Goal: Task Accomplishment & Management: Use online tool/utility

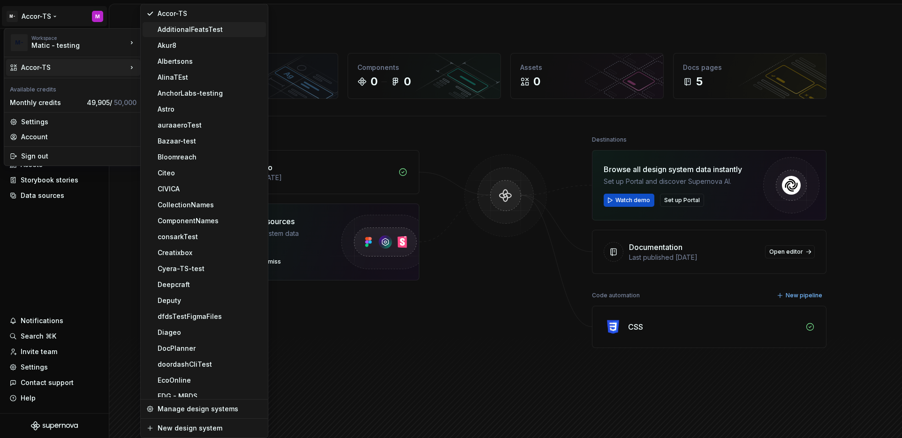
click at [206, 34] on div "AdditionalFeatsTest" at bounding box center [204, 29] width 123 height 15
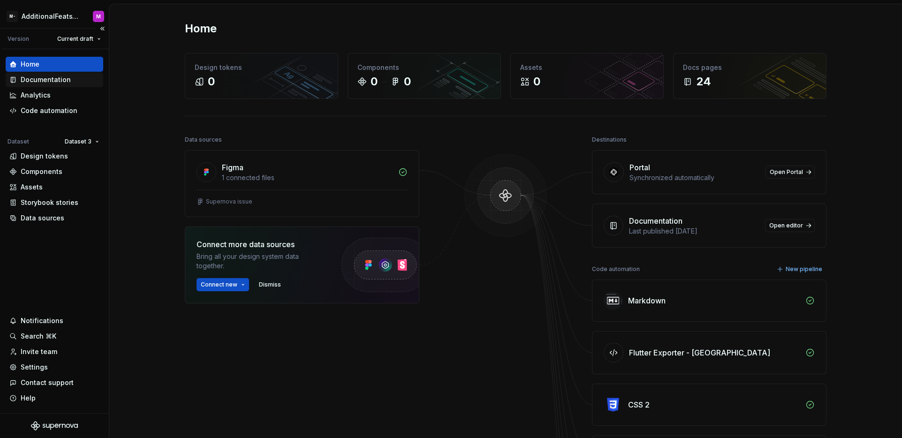
click at [51, 81] on div "Documentation" at bounding box center [46, 79] width 50 height 9
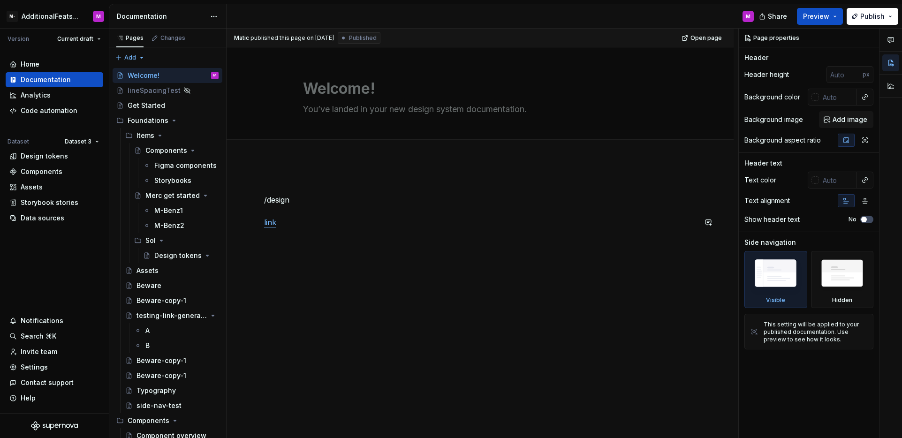
click at [329, 264] on div "/design link" at bounding box center [480, 270] width 507 height 221
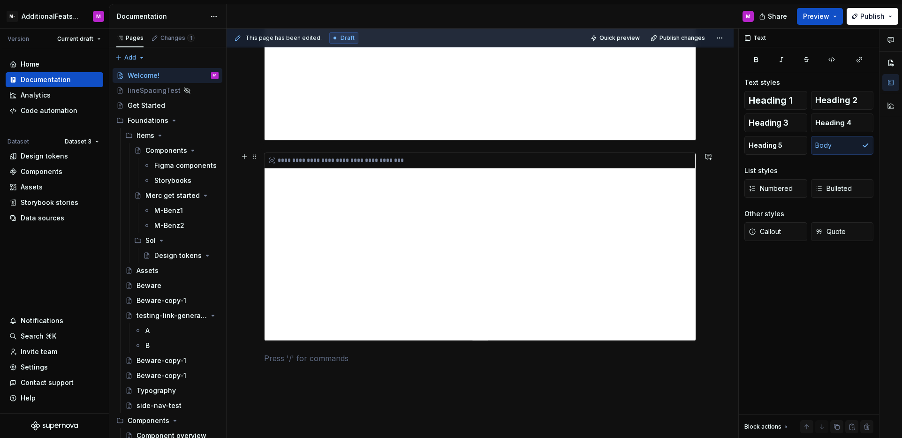
scroll to position [1693, 0]
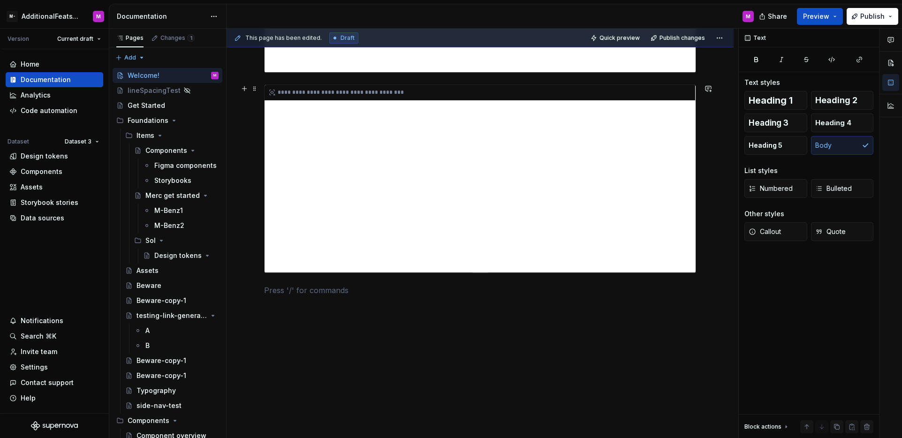
click at [372, 224] on div "**********" at bounding box center [480, 179] width 431 height 188
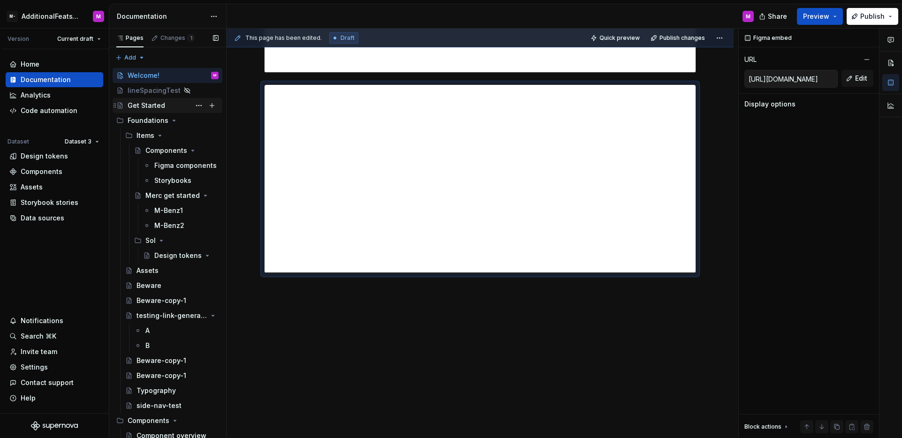
click at [164, 108] on div "Get Started" at bounding box center [173, 105] width 91 height 13
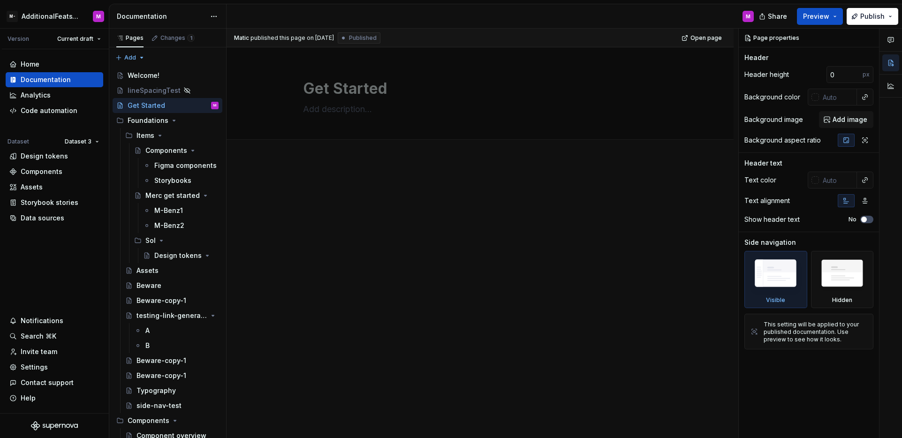
type textarea "*"
drag, startPoint x: 440, startPoint y: 227, endPoint x: 436, endPoint y: 221, distance: 6.8
click at [440, 227] on div at bounding box center [480, 206] width 432 height 47
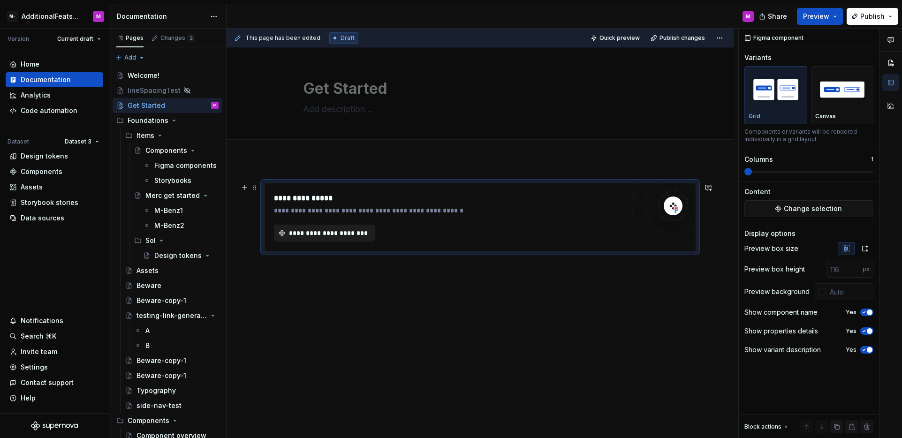
click at [342, 230] on span "**********" at bounding box center [328, 233] width 81 height 9
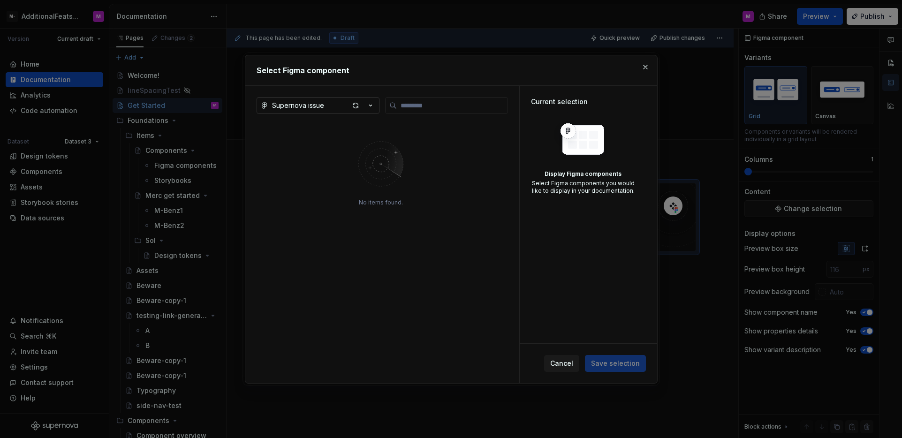
click at [371, 107] on icon "button" at bounding box center [370, 105] width 9 height 9
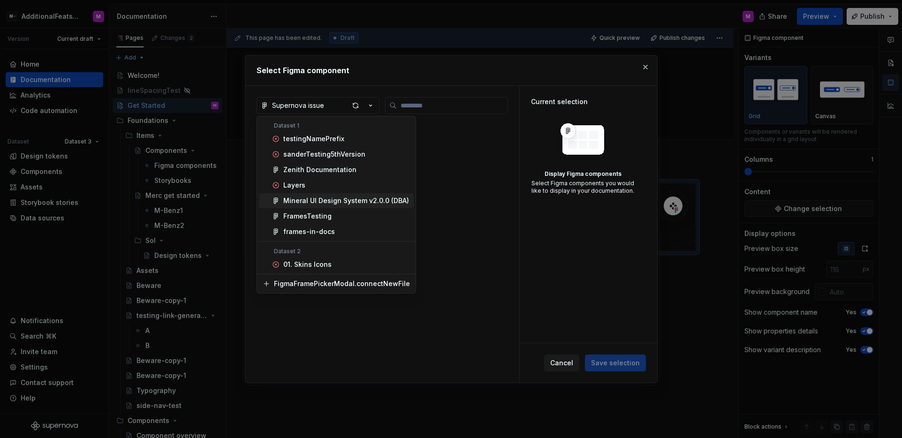
click at [472, 198] on div "Select Figma component Supernova issue No items found. Current selection Displa…" at bounding box center [451, 219] width 902 height 438
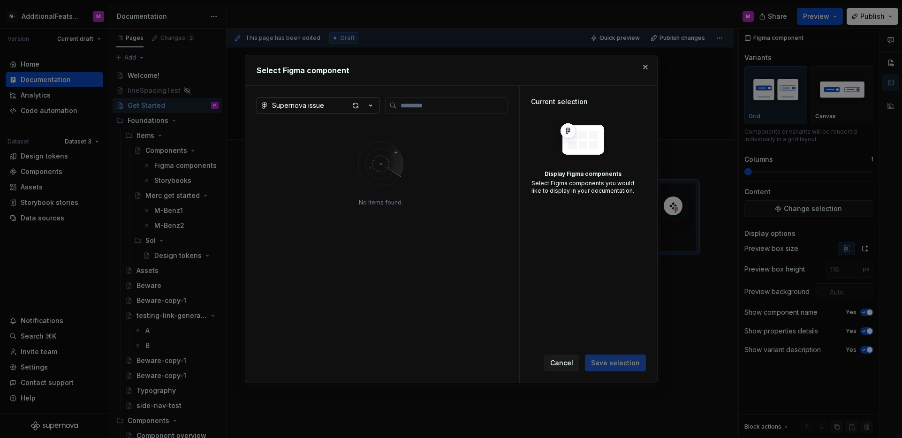
click at [376, 103] on button "Supernova issue" at bounding box center [318, 105] width 123 height 17
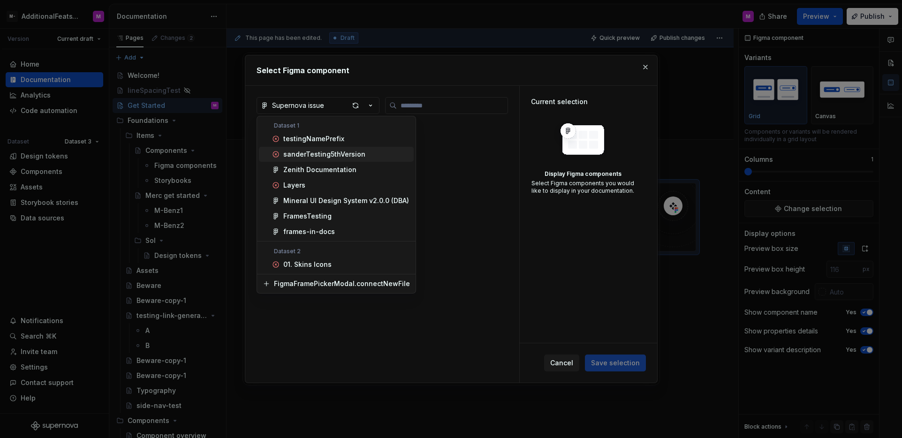
click at [447, 154] on div "Select Figma component Supernova issue No items found. Current selection Displa…" at bounding box center [451, 219] width 902 height 438
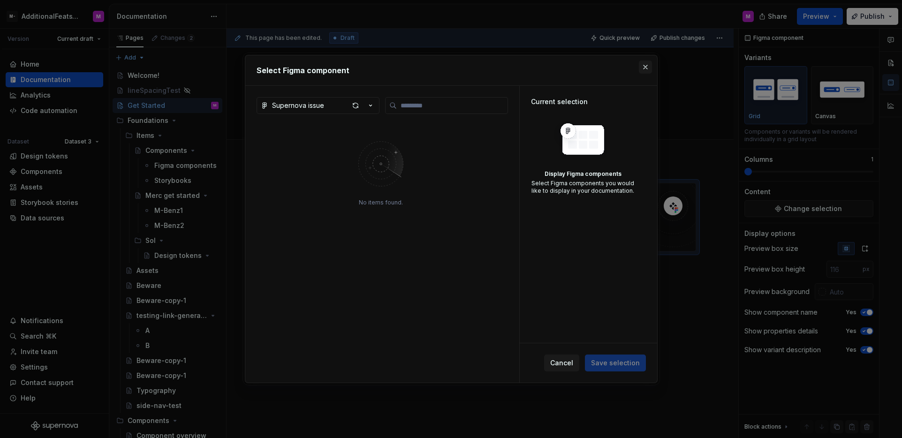
click at [641, 70] on button "button" at bounding box center [645, 67] width 13 height 13
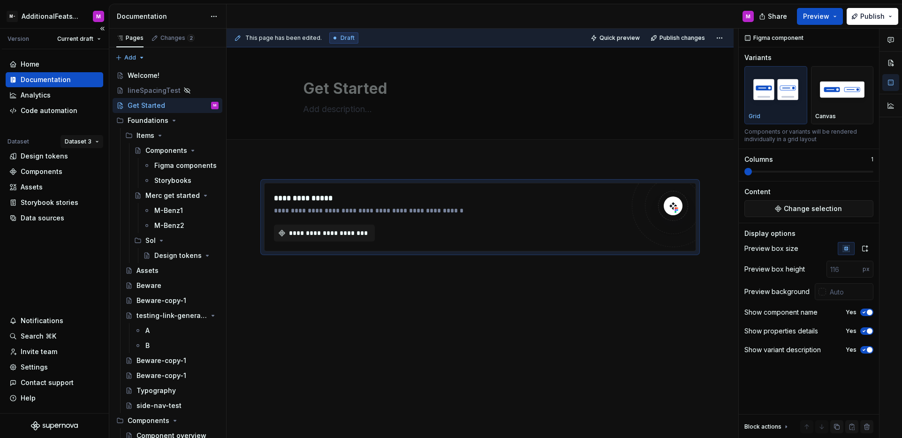
click at [69, 140] on html "M- AdditionalFeatsTest M Version Current draft Home Documentation Analytics Cod…" at bounding box center [451, 219] width 902 height 438
click at [78, 160] on div "Dataset 1" at bounding box center [104, 159] width 80 height 15
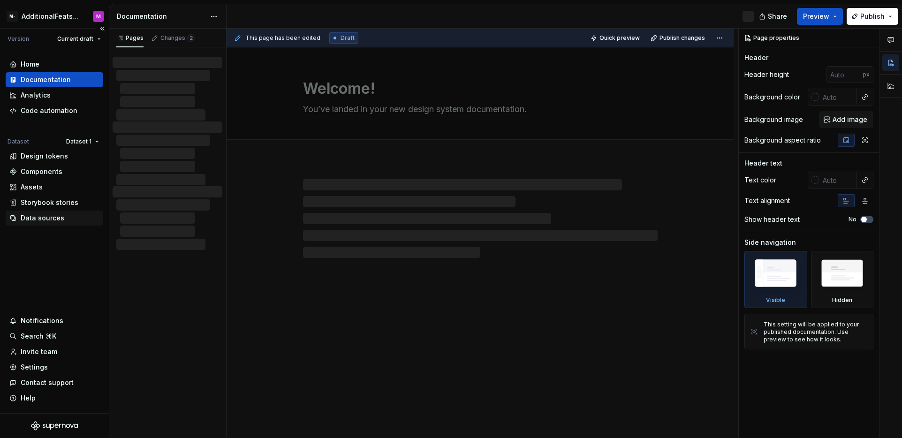
click at [56, 215] on div "Data sources" at bounding box center [43, 217] width 44 height 9
type textarea "*"
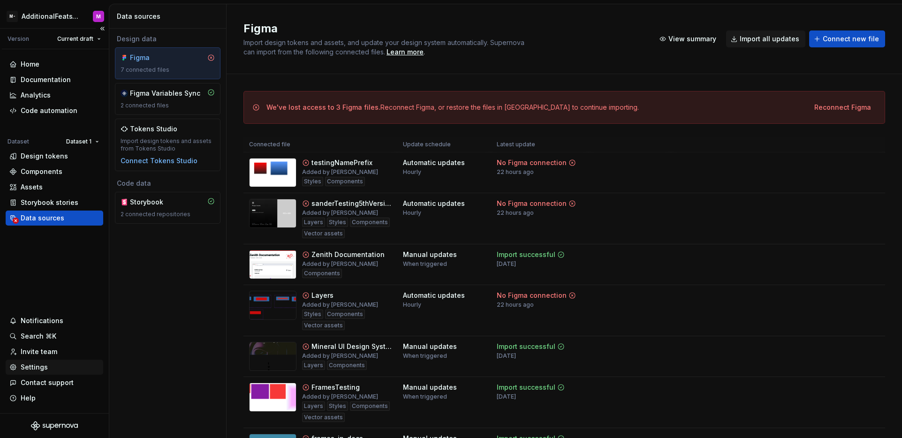
click at [22, 369] on div "Settings" at bounding box center [34, 367] width 27 height 9
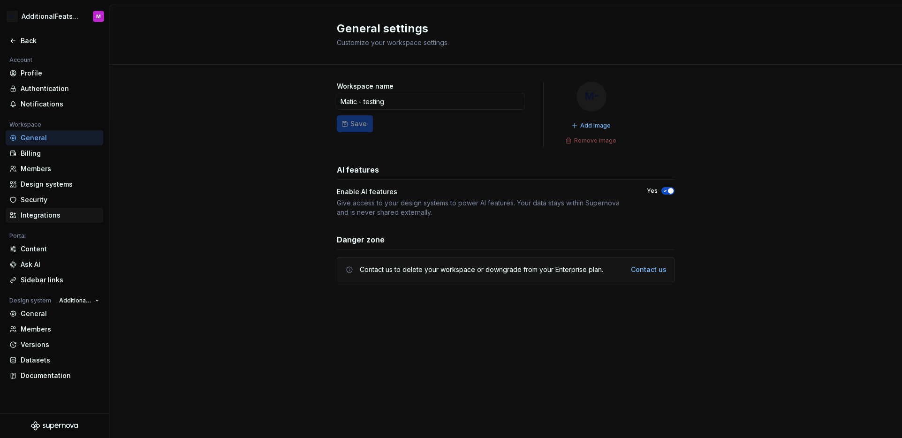
click at [51, 219] on div "Integrations" at bounding box center [60, 215] width 79 height 9
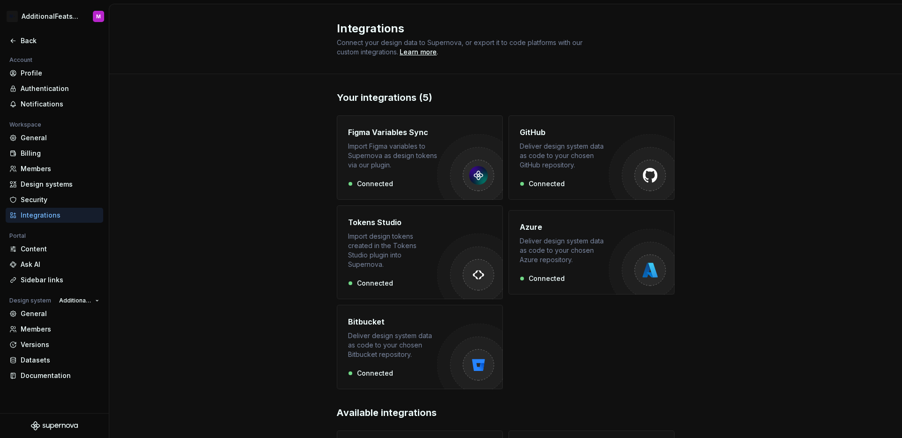
click at [413, 167] on div "Import Figma variables to Supernova as design tokens via our plugin." at bounding box center [392, 156] width 89 height 28
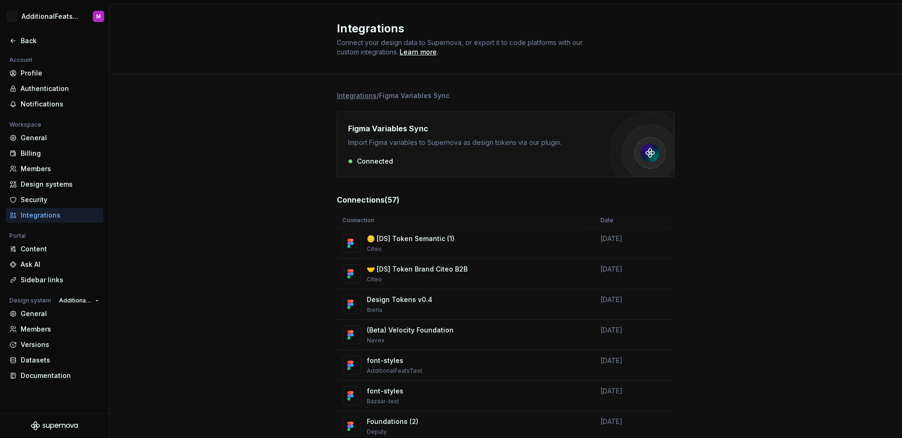
click at [55, 216] on div "Integrations" at bounding box center [60, 215] width 79 height 9
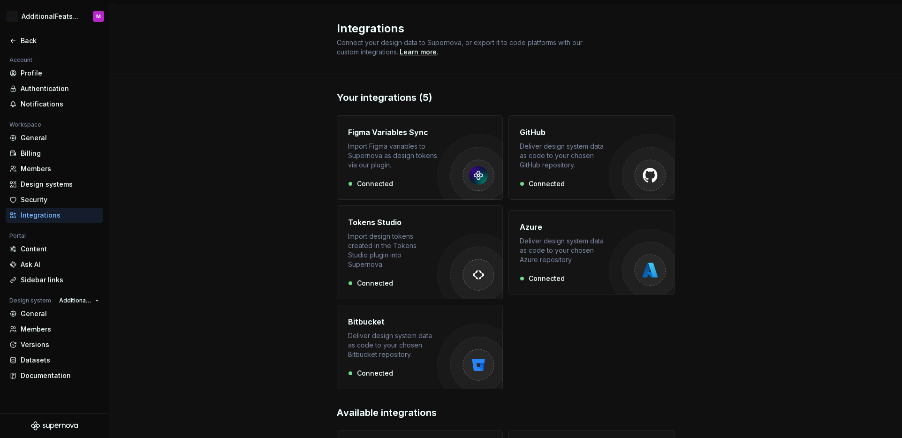
scroll to position [103, 0]
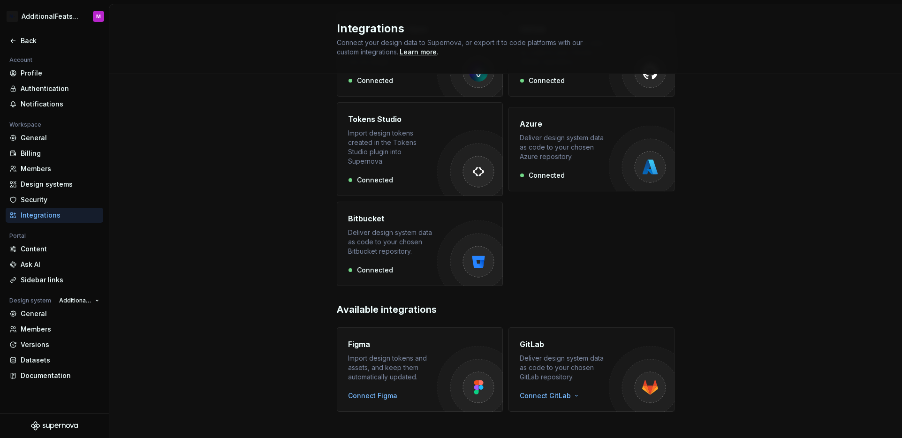
click at [411, 354] on div "Import design tokens and assets, and keep them automatically updated." at bounding box center [392, 368] width 89 height 28
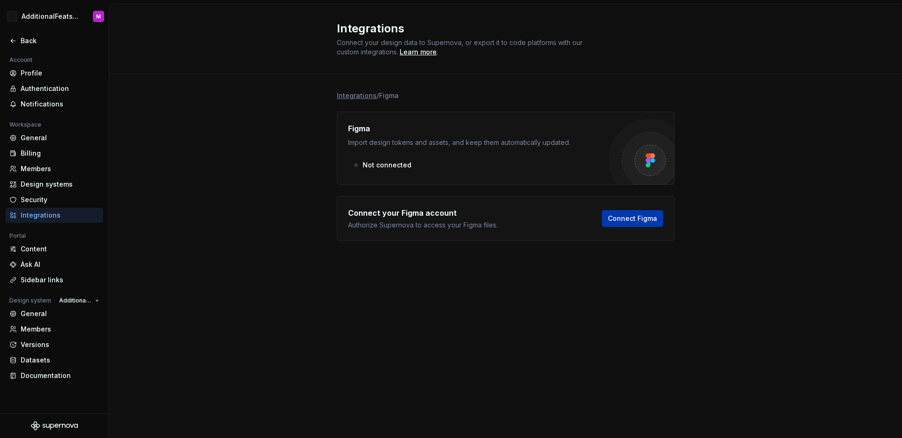
click at [621, 226] on button "Connect Figma" at bounding box center [632, 218] width 61 height 17
click at [687, 241] on div "Integrations / Figma Figma Import design tokens and assets, and keep them autom…" at bounding box center [505, 175] width 793 height 203
click at [639, 218] on span "Connect Figma" at bounding box center [632, 218] width 49 height 9
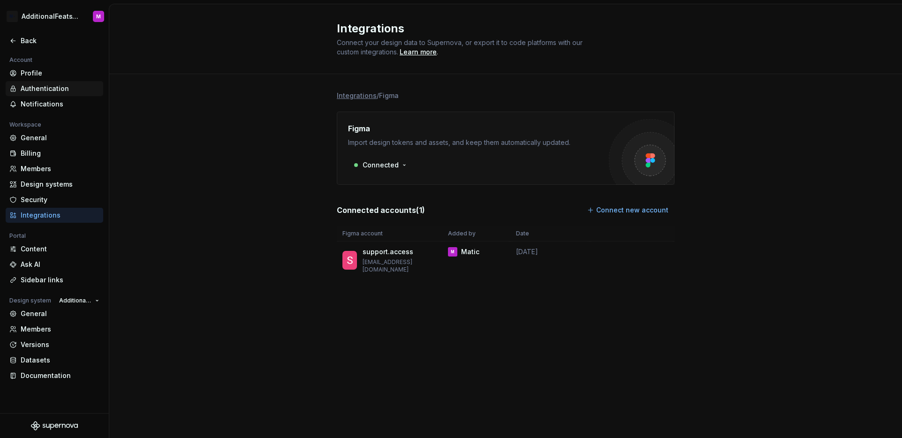
click at [55, 88] on div "Authentication" at bounding box center [60, 88] width 79 height 9
click at [28, 39] on div "Back" at bounding box center [60, 40] width 79 height 9
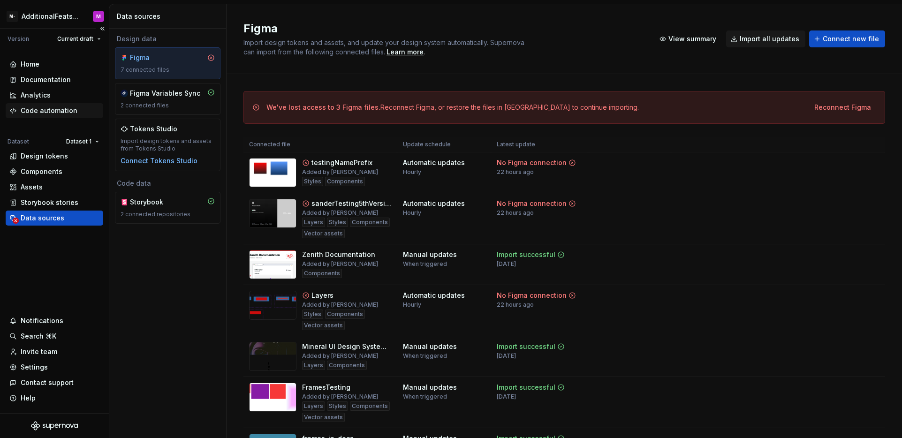
click at [46, 112] on div "Code automation" at bounding box center [49, 110] width 57 height 9
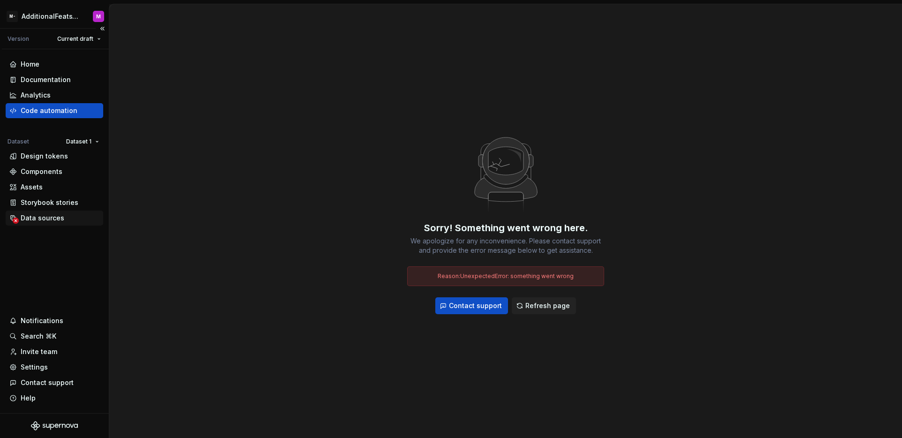
click at [45, 218] on div "Data sources" at bounding box center [43, 217] width 44 height 9
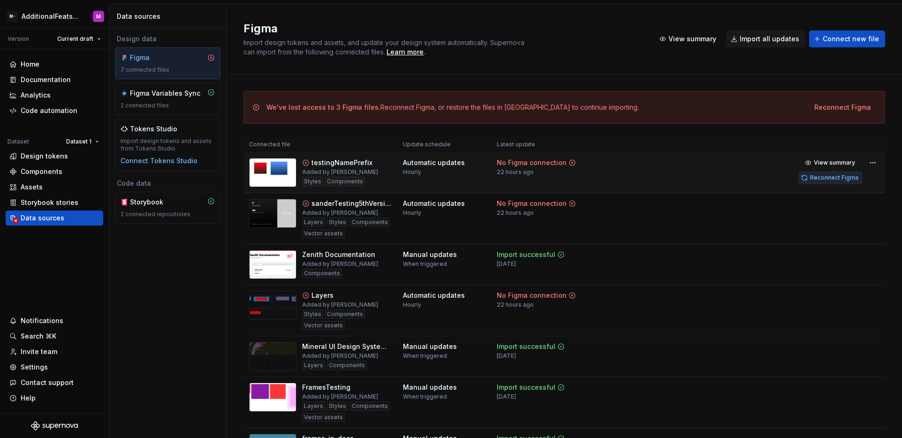
click at [810, 179] on span "Reconnect Figma" at bounding box center [834, 178] width 48 height 8
click at [780, 43] on span "Import all updates" at bounding box center [770, 38] width 60 height 9
click at [864, 296] on html "M- AdditionalFeatsTest M Version Current draft Home Documentation Analytics Cod…" at bounding box center [451, 219] width 902 height 438
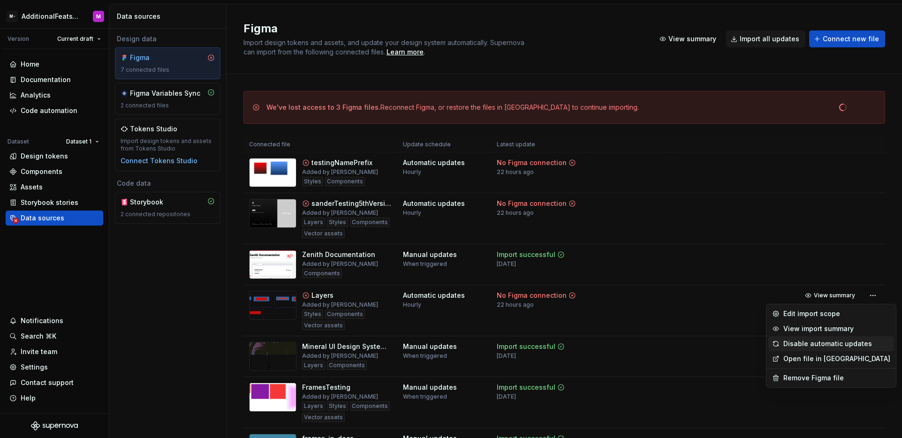
click at [824, 344] on div "Disable automatic updates" at bounding box center [837, 343] width 107 height 9
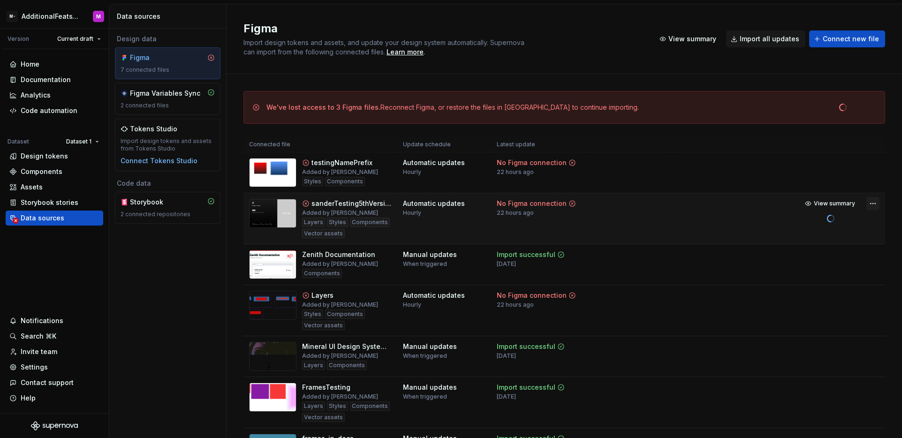
click at [867, 202] on html "M- AdditionalFeatsTest M Version Current draft Home Documentation Analytics Cod…" at bounding box center [451, 219] width 902 height 438
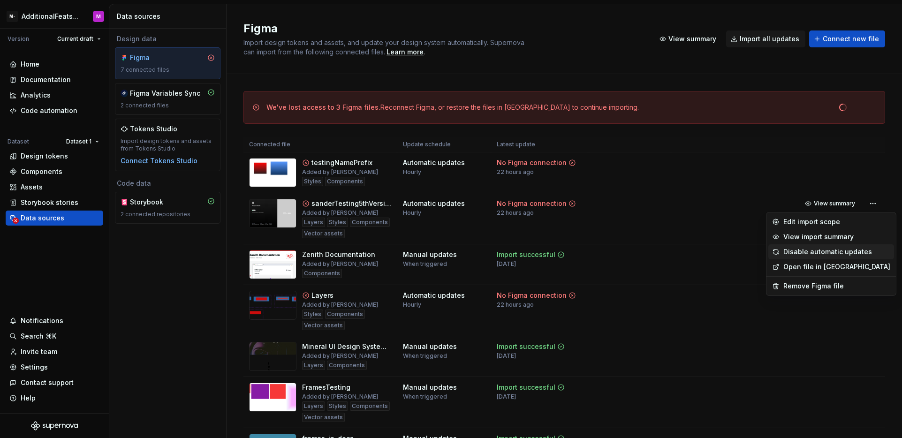
click at [838, 251] on div "Disable automatic updates" at bounding box center [837, 251] width 107 height 9
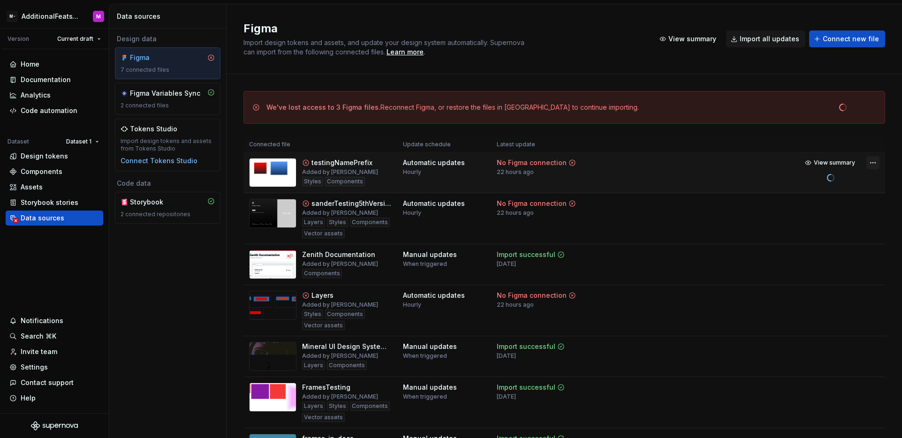
click at [868, 163] on html "M- AdditionalFeatsTest M Version Current draft Home Documentation Analytics Cod…" at bounding box center [451, 219] width 902 height 438
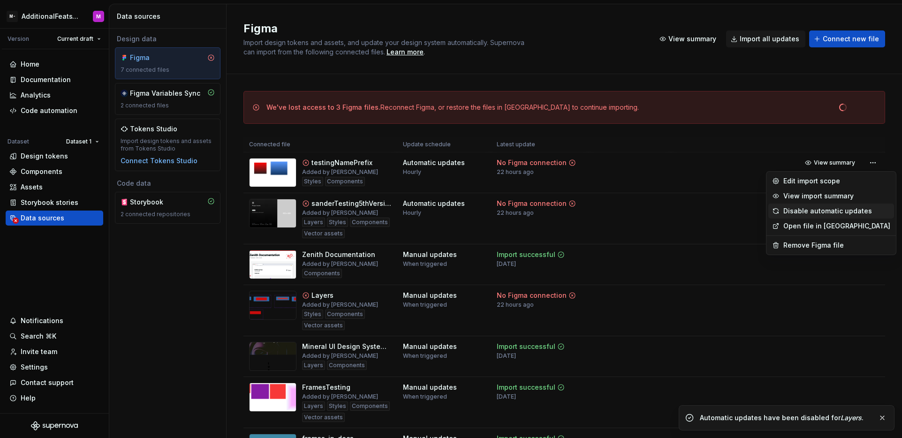
click at [824, 210] on div "Disable automatic updates" at bounding box center [837, 210] width 107 height 9
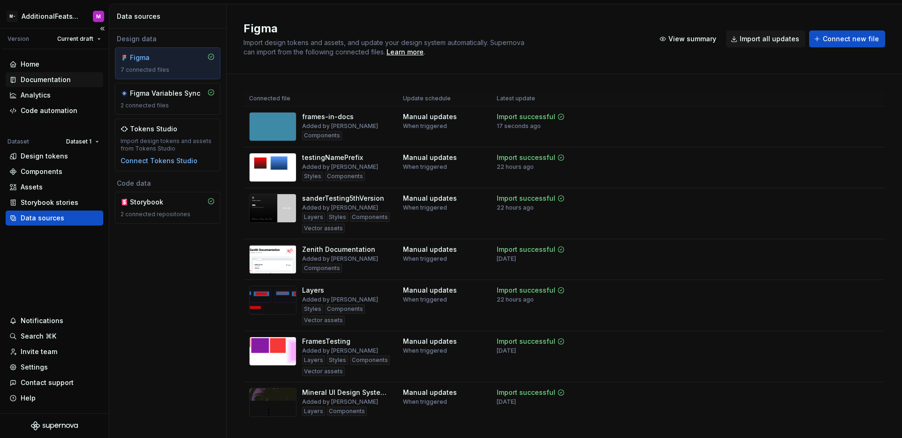
click at [44, 80] on div "Documentation" at bounding box center [46, 79] width 50 height 9
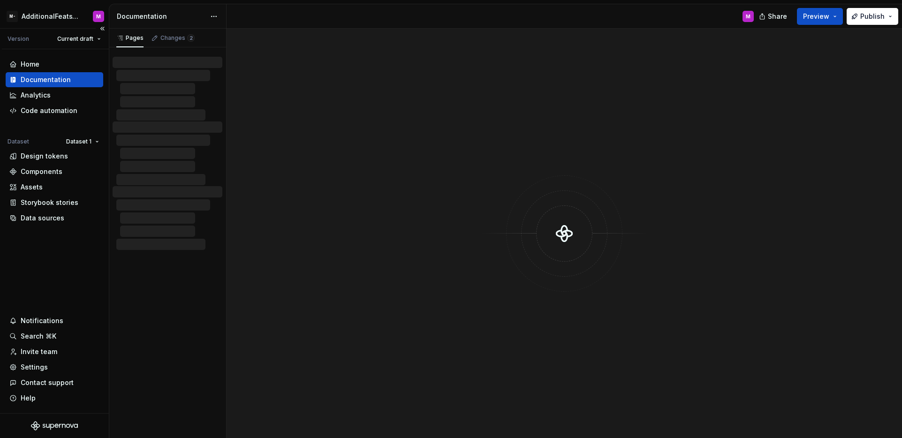
click at [44, 80] on div "Documentation" at bounding box center [46, 79] width 50 height 9
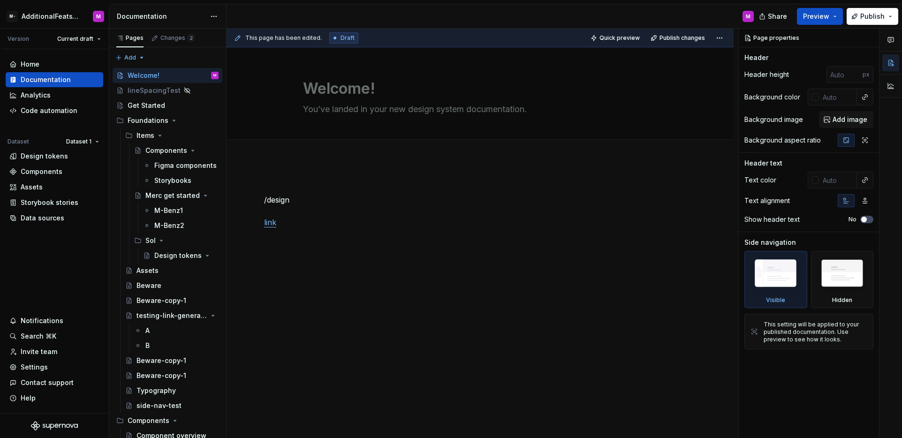
click at [264, 234] on div "This page has been edited. Draft Quick preview Publish changes Welcome! You’ve …" at bounding box center [483, 234] width 512 height 410
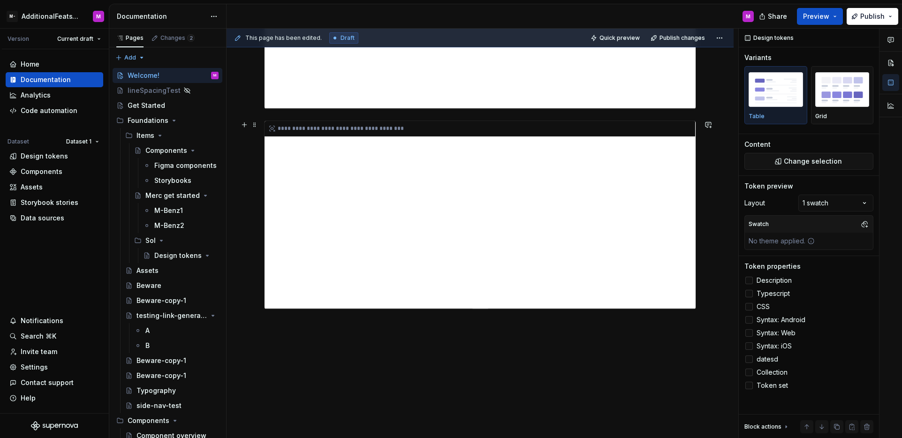
scroll to position [1815, 0]
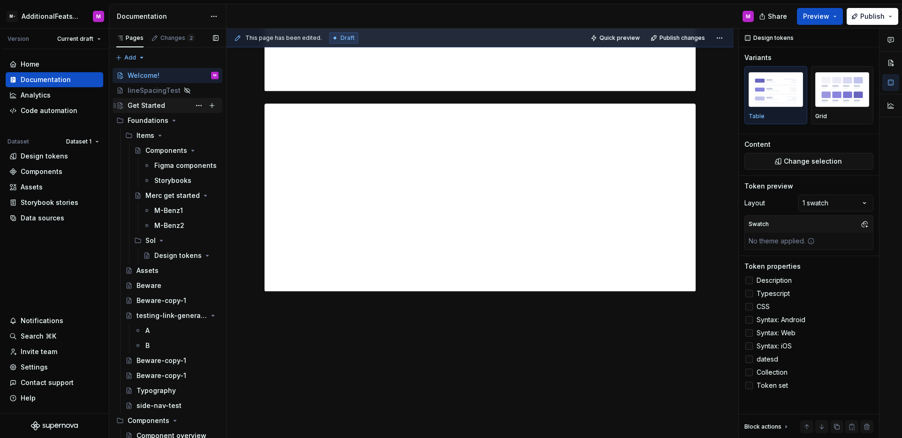
click at [147, 110] on div "Get Started" at bounding box center [147, 105] width 38 height 9
click at [153, 105] on div "Get Started" at bounding box center [147, 105] width 38 height 9
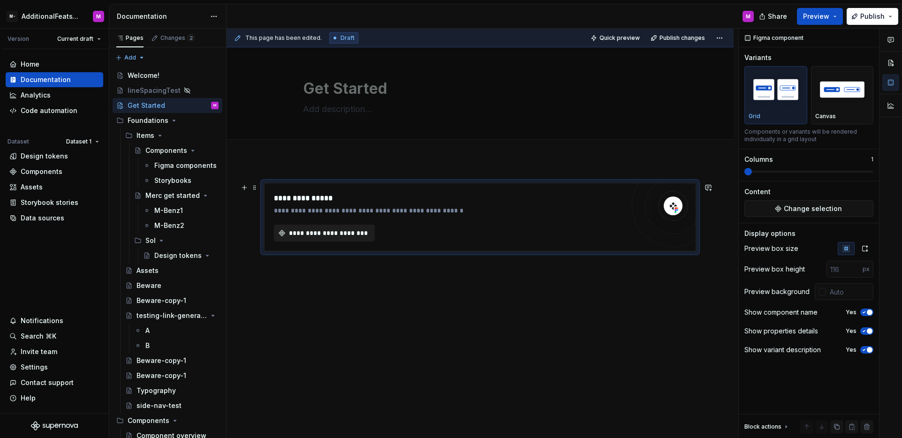
click at [341, 233] on span "**********" at bounding box center [328, 233] width 81 height 9
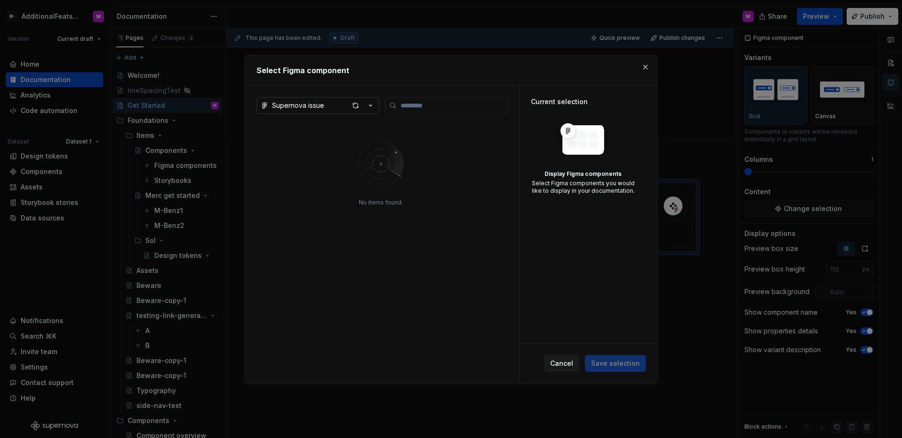
click at [373, 105] on icon "button" at bounding box center [370, 105] width 9 height 9
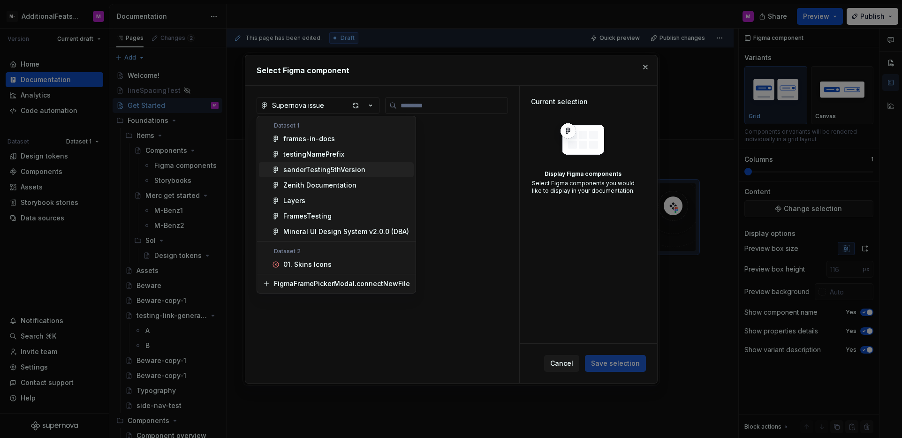
click at [340, 169] on div "sanderTesting5thVersion" at bounding box center [324, 169] width 82 height 9
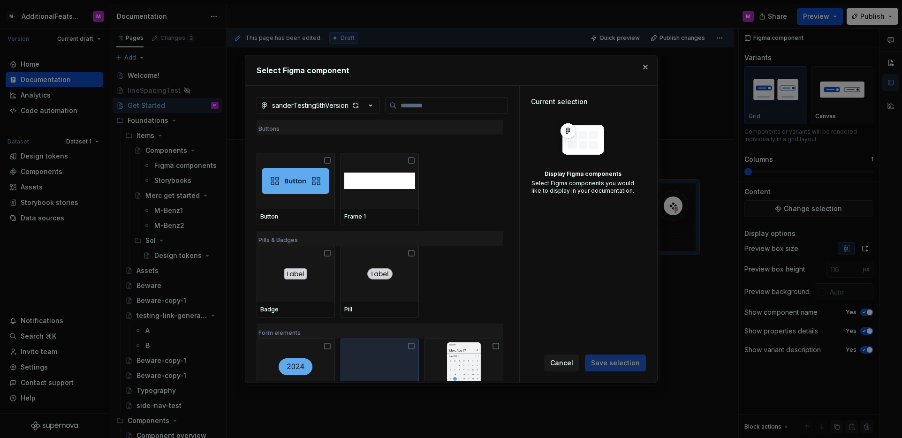
scroll to position [3692, 0]
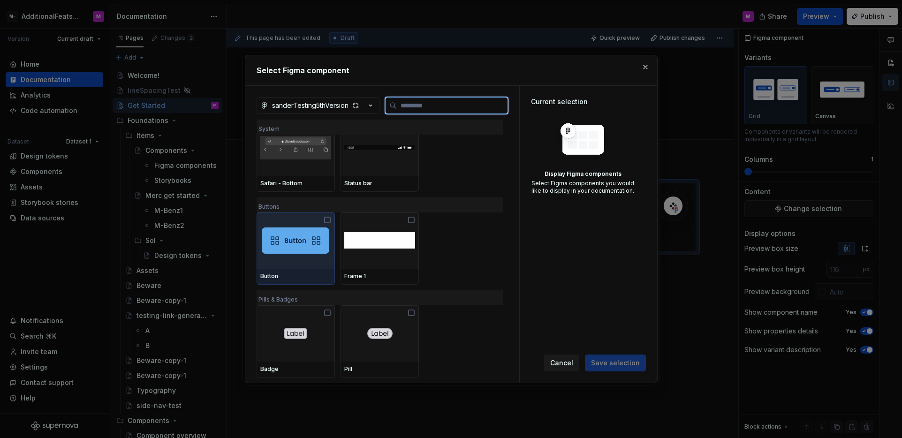
click at [311, 242] on img at bounding box center [296, 241] width 68 height 26
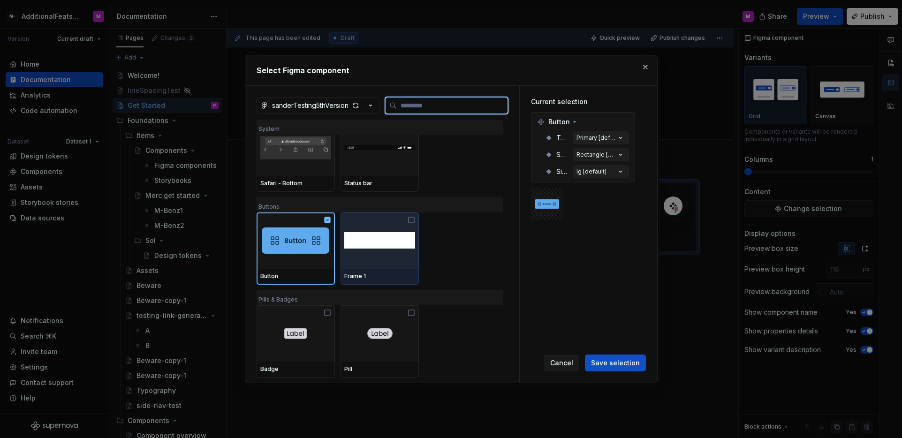
click at [371, 246] on img at bounding box center [379, 241] width 71 height 34
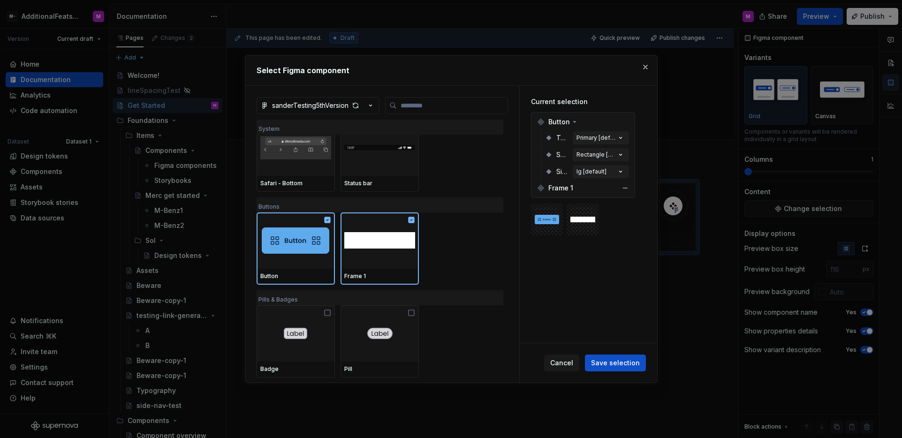
click at [602, 187] on div "Frame 1" at bounding box center [582, 188] width 99 height 15
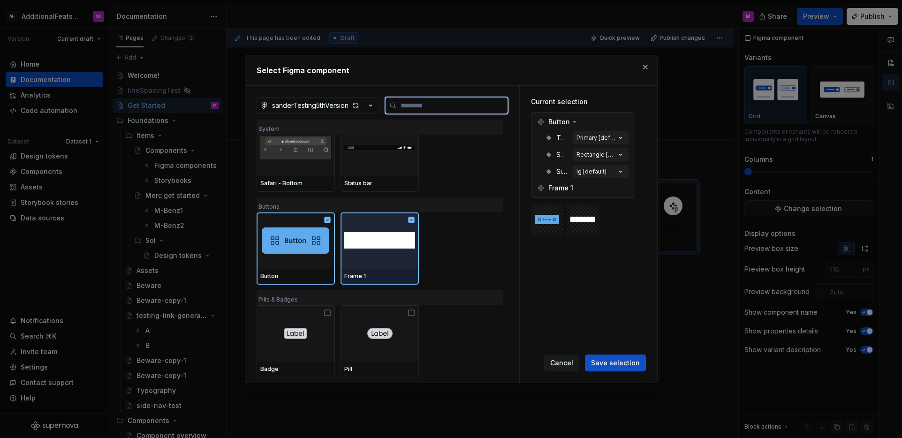
click at [415, 218] on div at bounding box center [380, 241] width 78 height 56
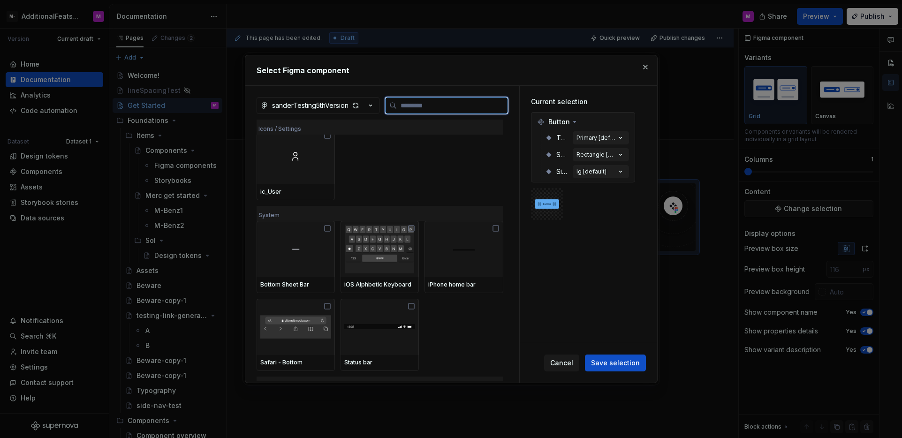
scroll to position [3529, 0]
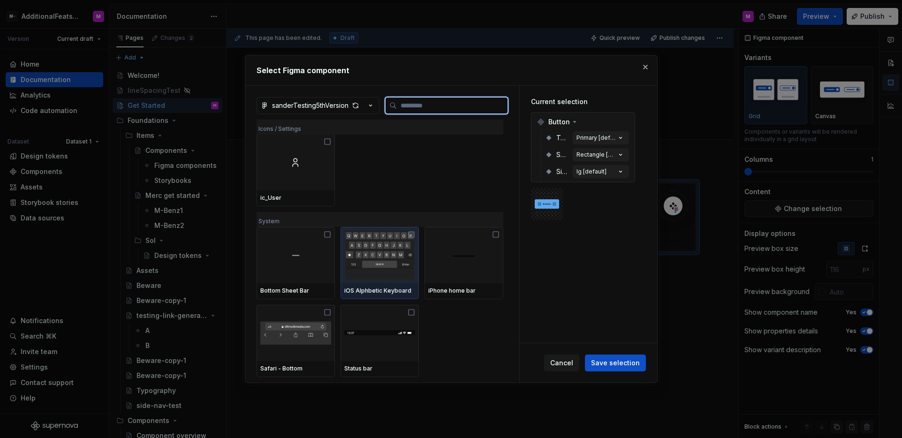
click at [365, 251] on img at bounding box center [379, 255] width 71 height 49
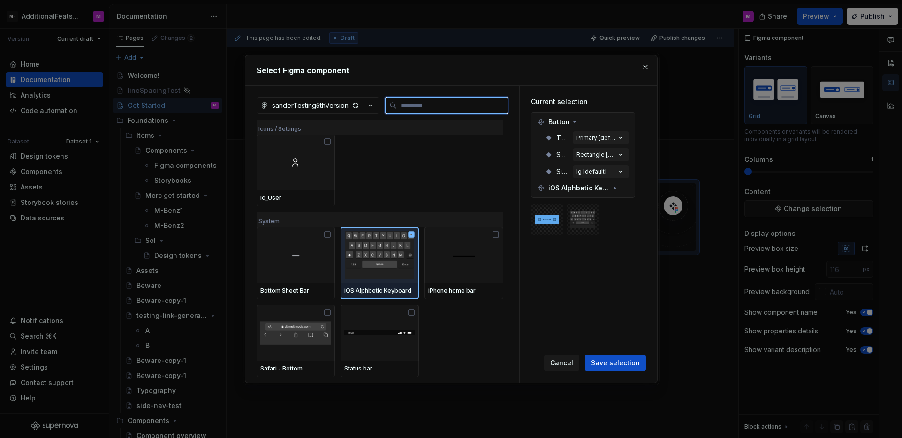
click at [365, 251] on img at bounding box center [379, 255] width 71 height 49
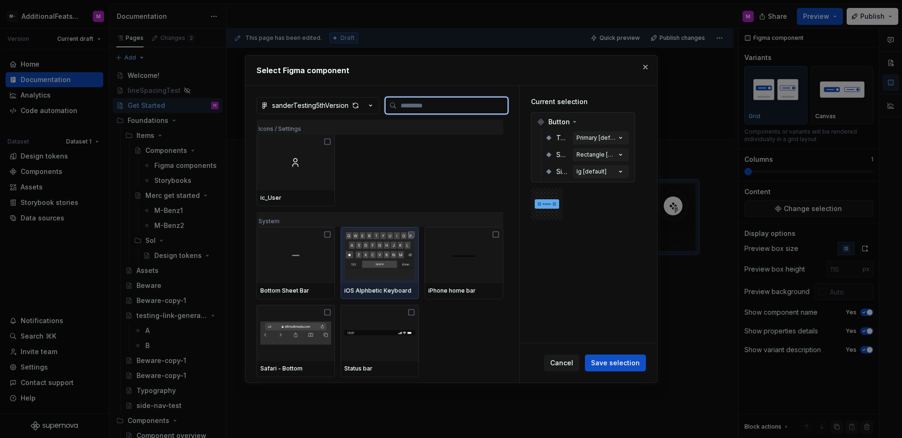
click at [368, 248] on img at bounding box center [379, 255] width 71 height 49
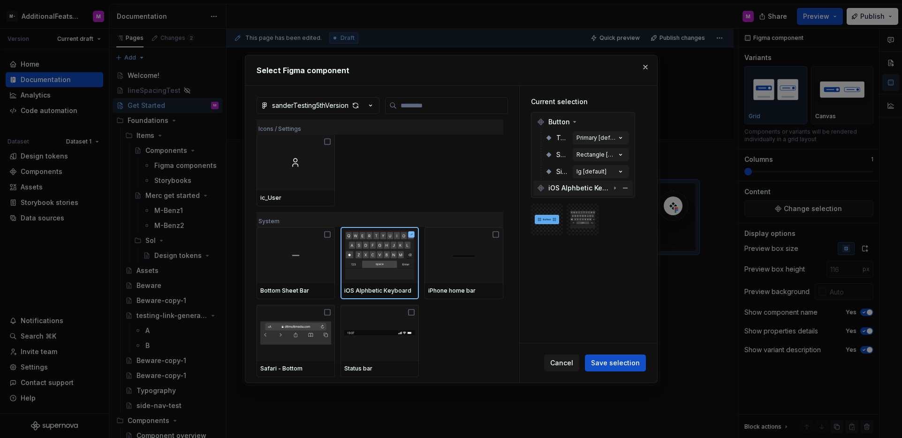
click at [608, 188] on span "iOS Alphbetic Keyboard" at bounding box center [579, 187] width 62 height 9
click at [612, 365] on span "Save selection" at bounding box center [615, 362] width 49 height 9
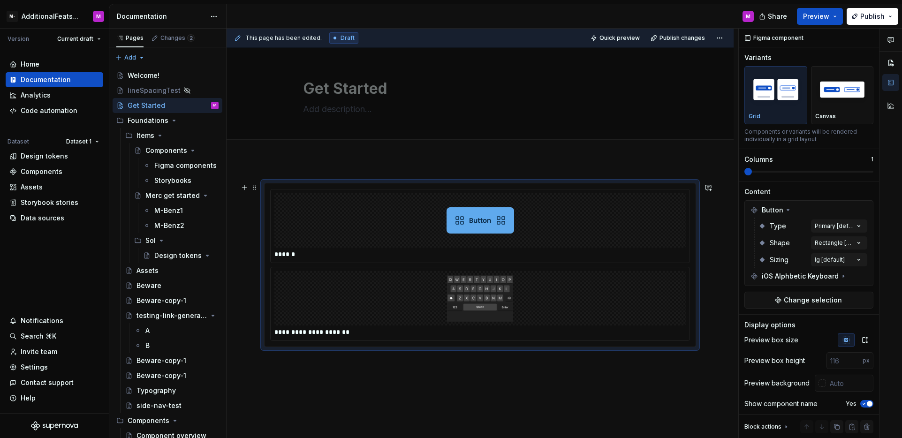
click at [574, 237] on div at bounding box center [479, 220] width 411 height 54
click at [844, 276] on icon at bounding box center [844, 277] width 8 height 8
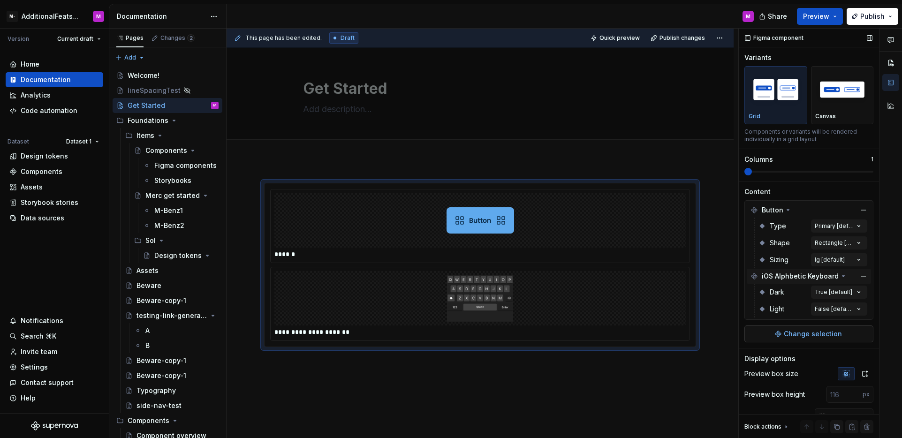
click at [784, 332] on span "Change selection" at bounding box center [813, 333] width 58 height 9
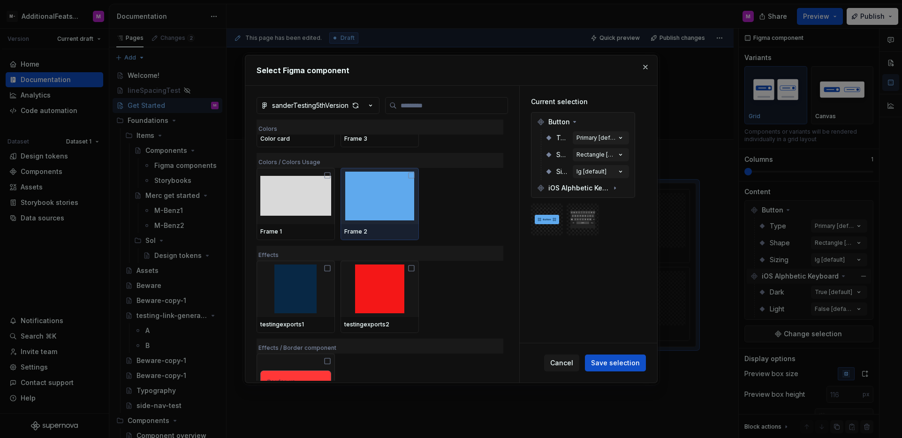
scroll to position [355, 0]
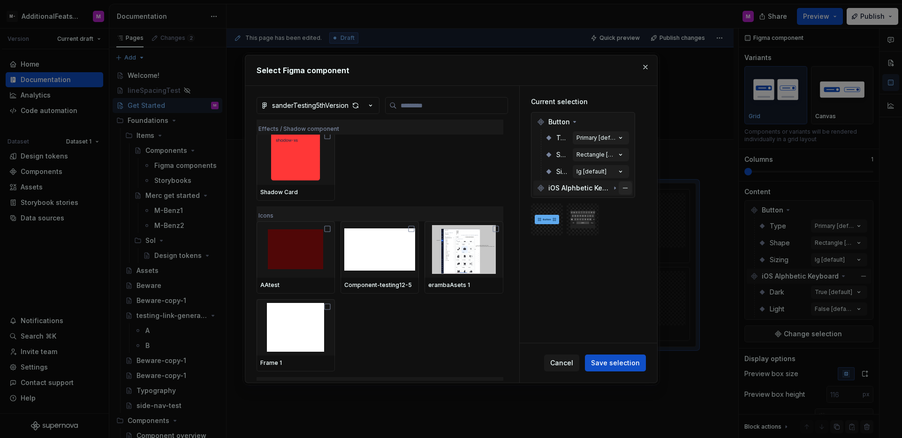
click at [627, 187] on button "button" at bounding box center [625, 188] width 13 height 13
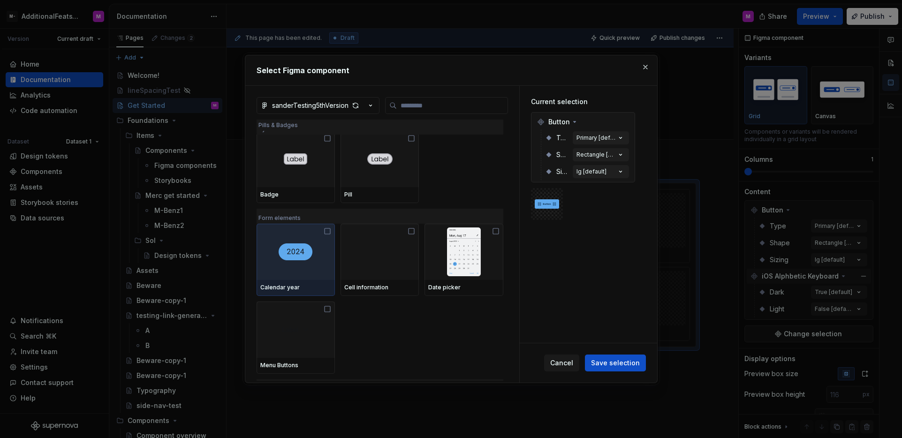
scroll to position [3667, 0]
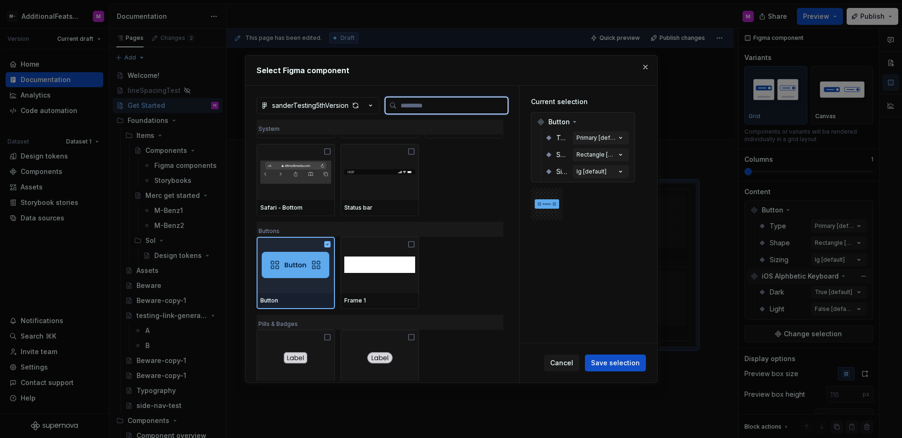
click at [304, 259] on img at bounding box center [296, 265] width 68 height 26
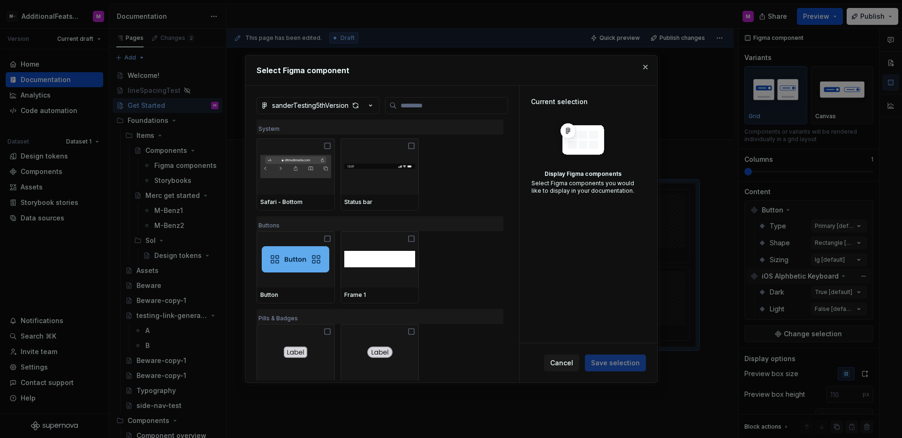
scroll to position [3679, 0]
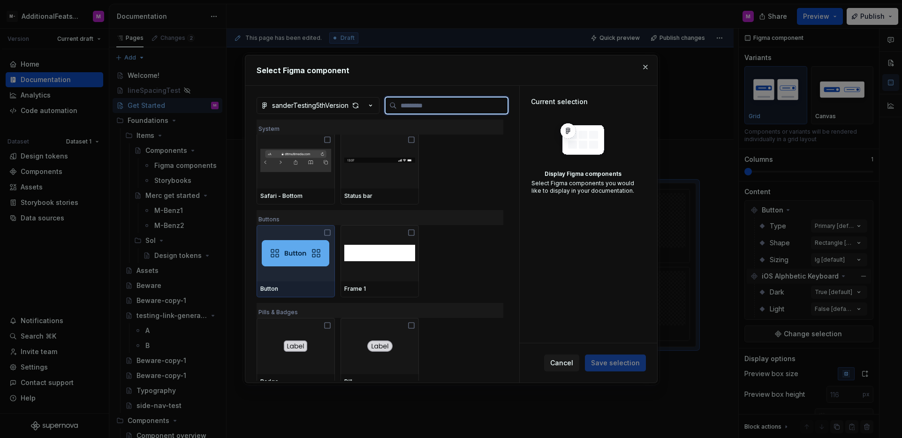
click at [328, 234] on icon at bounding box center [328, 233] width 8 height 8
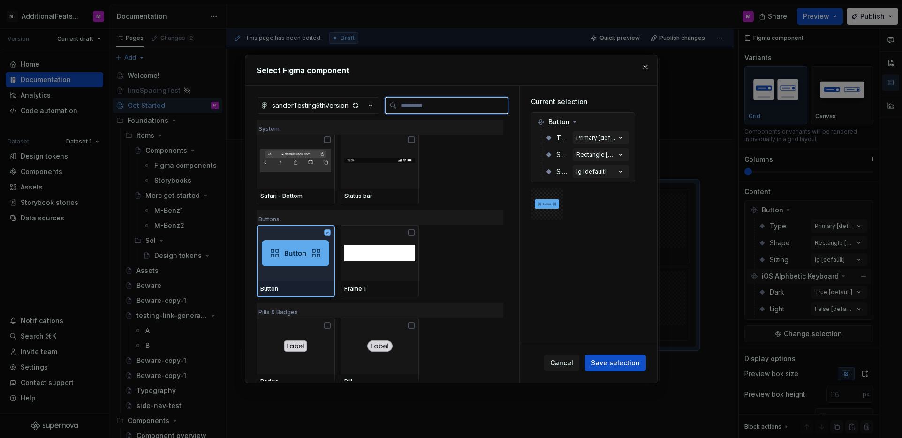
click at [319, 247] on img at bounding box center [296, 253] width 68 height 26
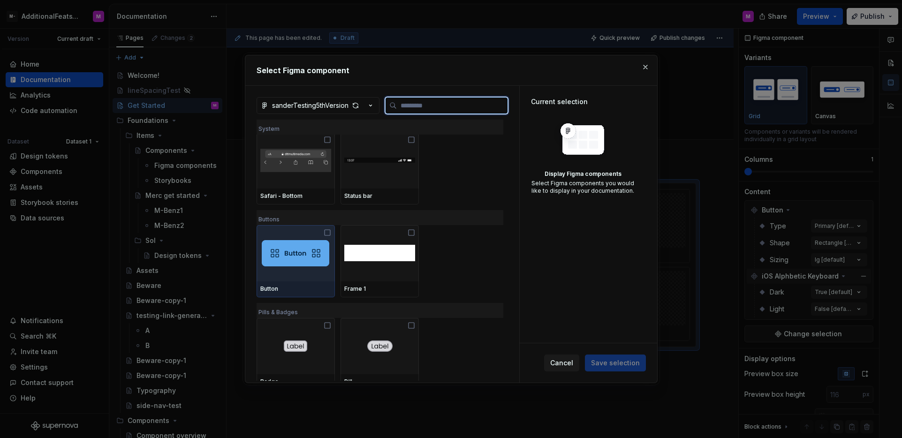
click at [319, 247] on img at bounding box center [296, 253] width 68 height 26
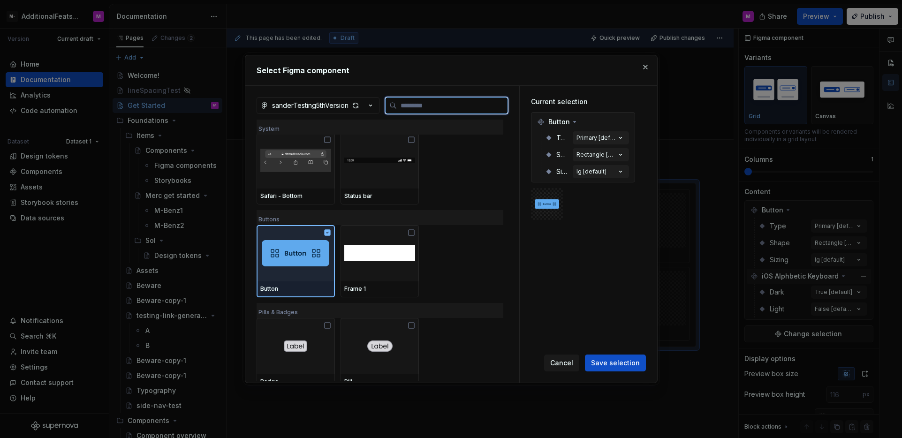
click at [319, 247] on img at bounding box center [296, 253] width 68 height 26
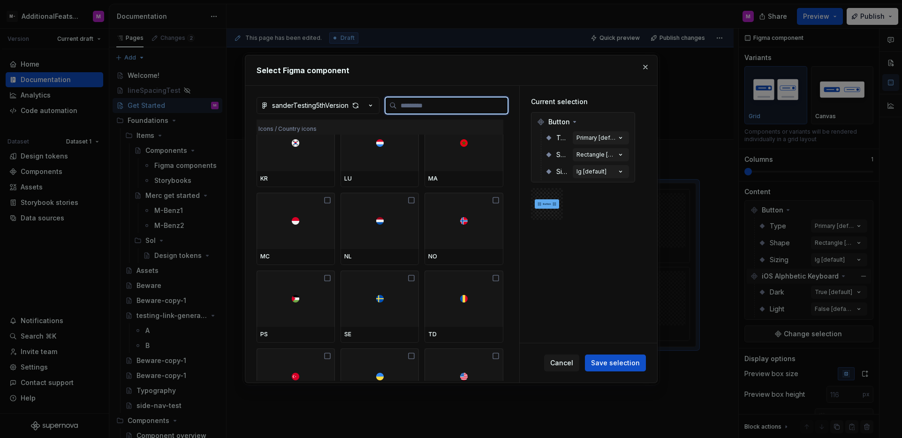
scroll to position [0, 0]
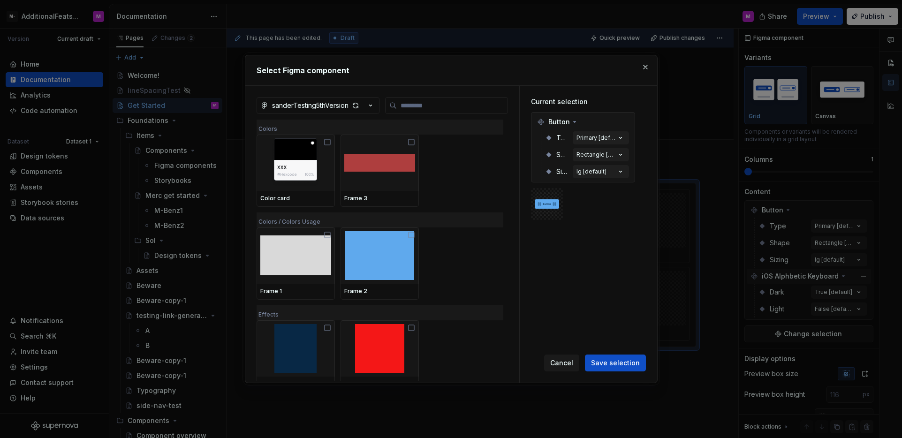
click at [469, 70] on h2 "Select Figma component" at bounding box center [451, 70] width 389 height 11
click at [587, 74] on h2 "Select Figma component" at bounding box center [451, 70] width 389 height 11
click at [644, 69] on button "button" at bounding box center [645, 67] width 13 height 13
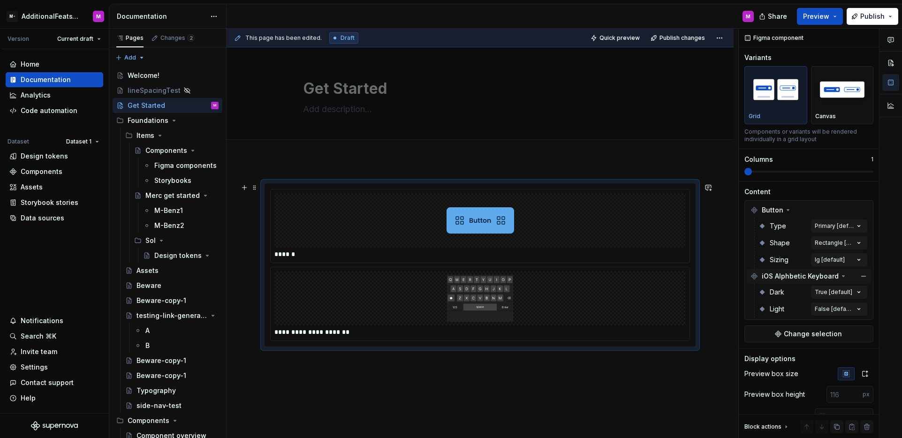
scroll to position [12, 0]
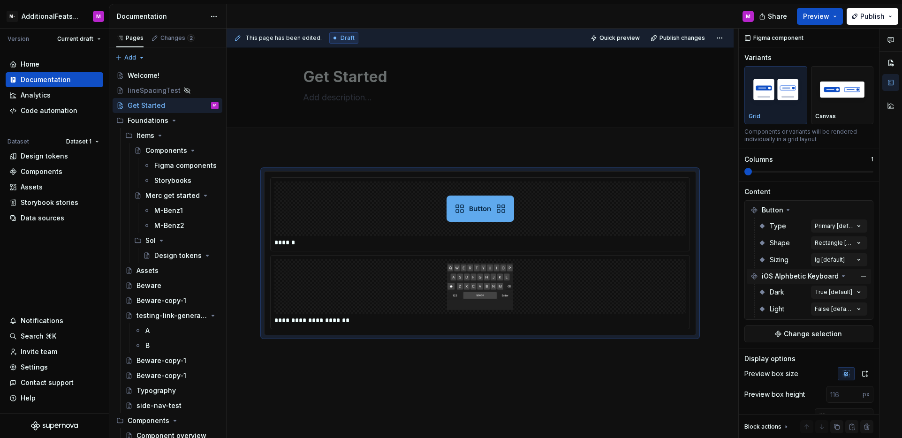
type textarea "*"
